Goal: Navigation & Orientation: Find specific page/section

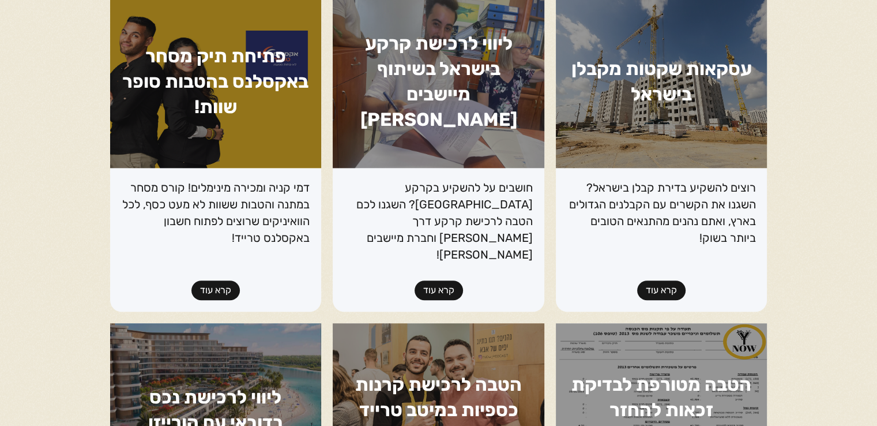
scroll to position [872, 0]
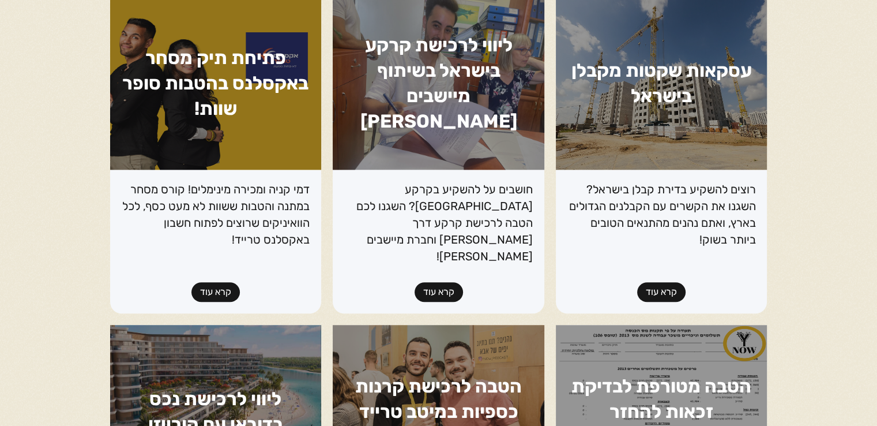
click at [232, 282] on link "קרא עוד" at bounding box center [215, 292] width 48 height 20
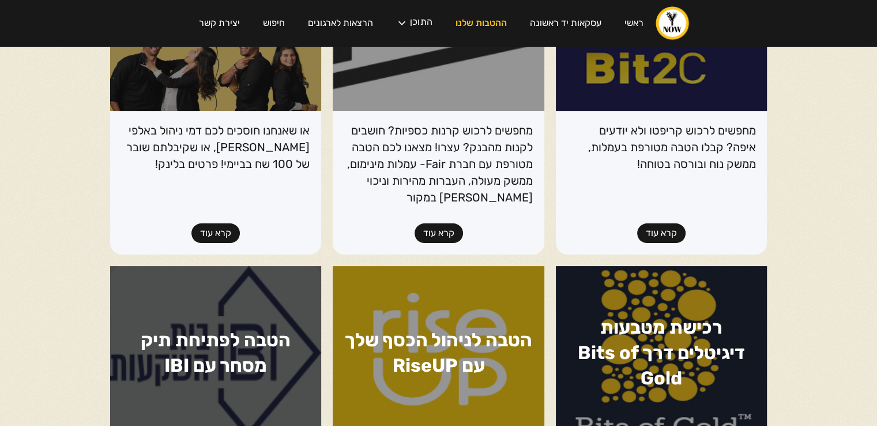
scroll to position [86, 0]
